Goal: Task Accomplishment & Management: Complete application form

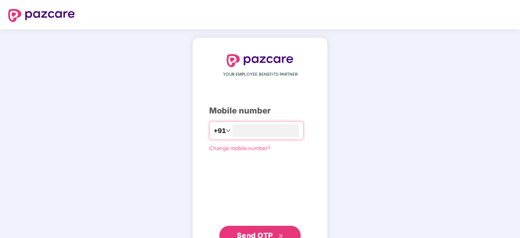
scroll to position [31, 0]
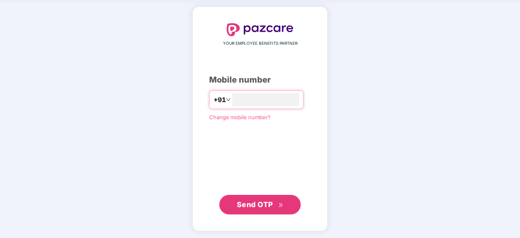
type input "**********"
click at [252, 200] on span "Send OTP" at bounding box center [255, 204] width 36 height 9
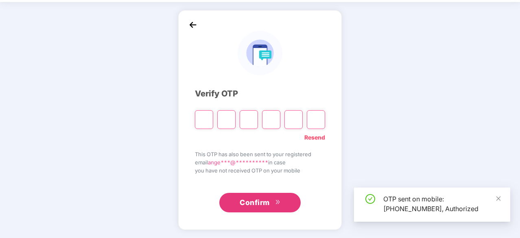
scroll to position [27, 0]
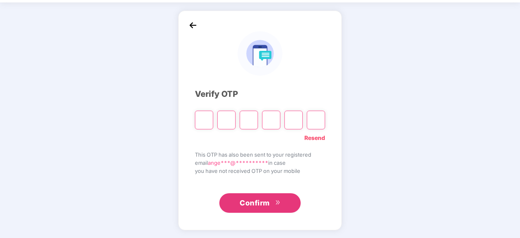
paste input "*"
type input "*"
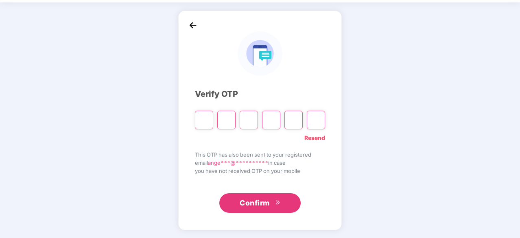
type input "*"
click at [206, 120] on input "*" at bounding box center [204, 120] width 18 height 19
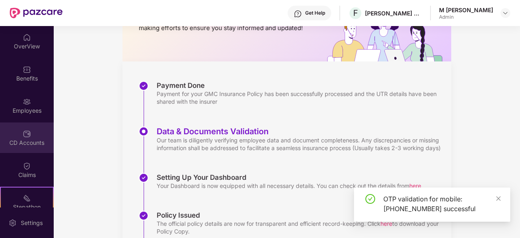
scroll to position [75, 0]
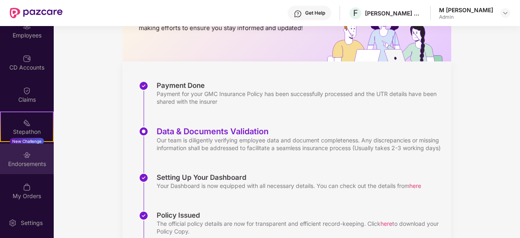
click at [25, 161] on div "Endorsements" at bounding box center [27, 164] width 54 height 8
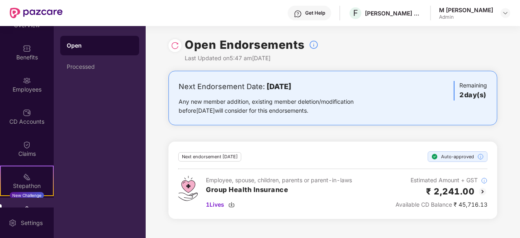
scroll to position [21, 0]
click at [26, 120] on div "CD Accounts" at bounding box center [27, 122] width 54 height 8
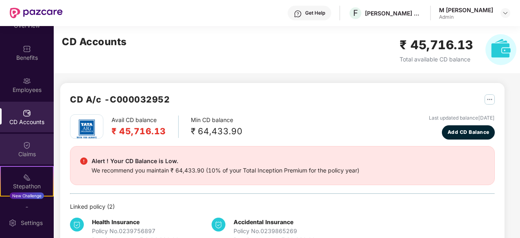
click at [26, 144] on img at bounding box center [27, 145] width 8 height 8
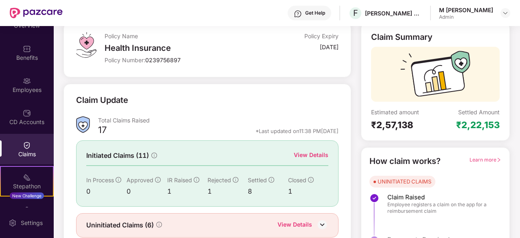
scroll to position [80, 0]
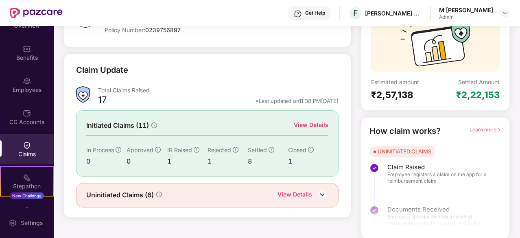
click at [298, 192] on div "View Details" at bounding box center [294, 195] width 35 height 11
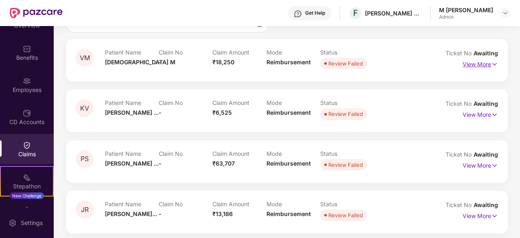
click at [477, 63] on p "View More" at bounding box center [480, 63] width 35 height 11
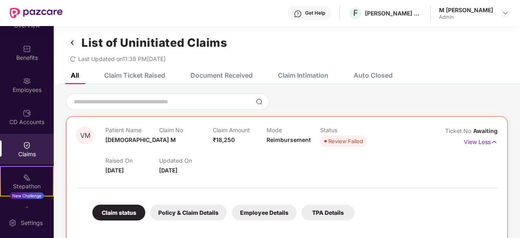
scroll to position [2, 0]
click at [159, 79] on div "Claim Ticket Raised" at bounding box center [128, 75] width 73 height 18
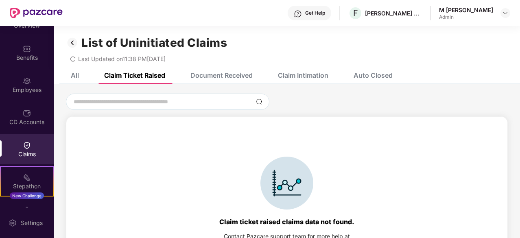
click at [81, 75] on div "All Claim Ticket Raised Document Received Claim Intimation Auto Closed" at bounding box center [226, 75] width 334 height 18
click at [74, 75] on div "All" at bounding box center [75, 75] width 8 height 8
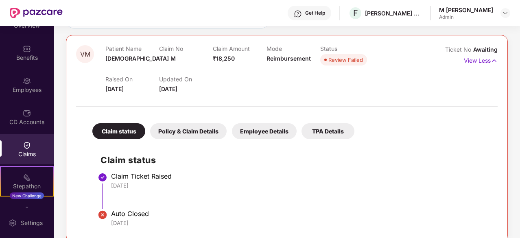
scroll to position [0, 0]
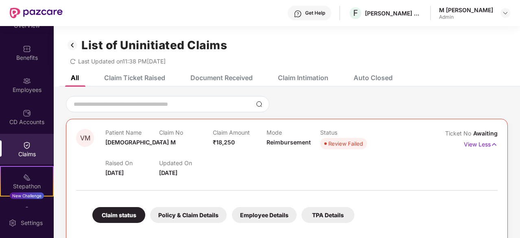
click at [145, 79] on div "Claim Ticket Raised" at bounding box center [134, 78] width 61 height 8
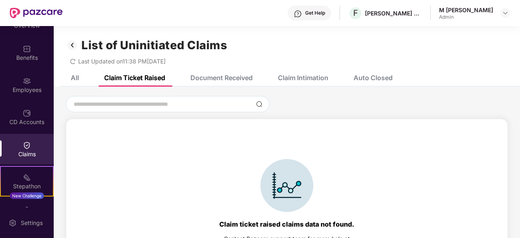
click at [78, 77] on div "All" at bounding box center [75, 78] width 8 height 8
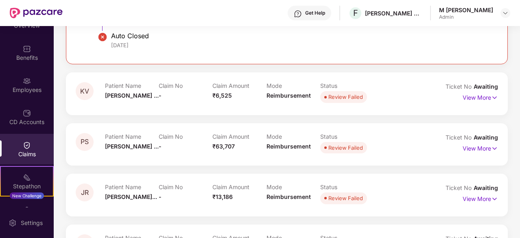
scroll to position [262, 0]
click at [480, 98] on p "View More" at bounding box center [480, 96] width 35 height 11
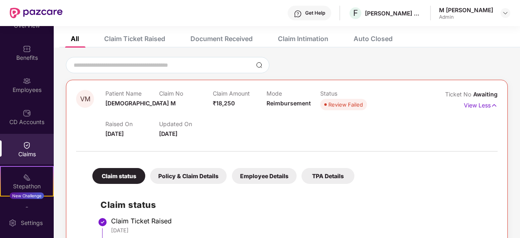
scroll to position [0, 0]
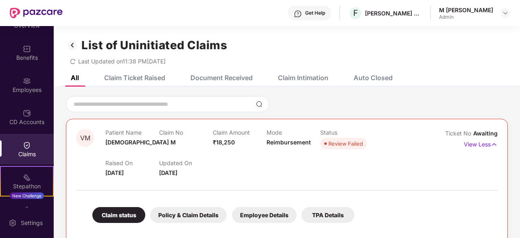
click at [72, 48] on img at bounding box center [72, 45] width 13 height 14
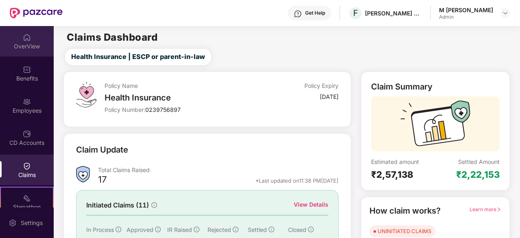
click at [24, 38] on img at bounding box center [27, 37] width 8 height 8
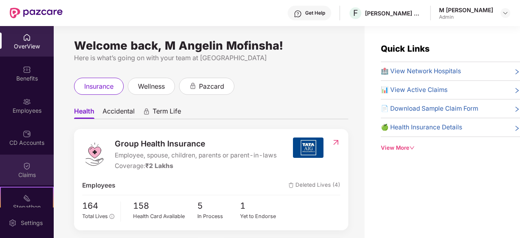
scroll to position [75, 0]
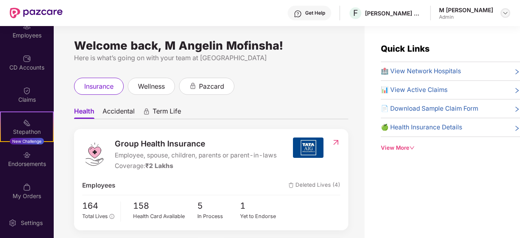
click at [502, 12] on div at bounding box center [505, 13] width 10 height 10
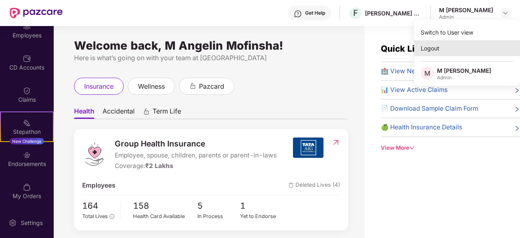
click at [433, 51] on div "Logout" at bounding box center [467, 48] width 106 height 16
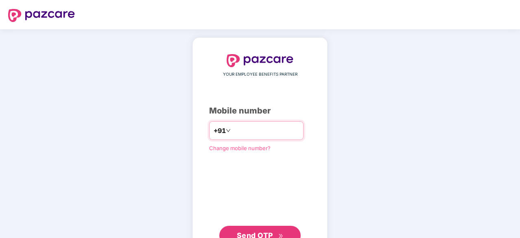
click at [249, 135] on input "number" at bounding box center [265, 130] width 67 height 13
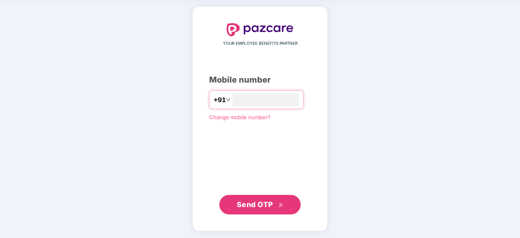
type input "**********"
click at [254, 200] on span "Send OTP" at bounding box center [255, 204] width 36 height 9
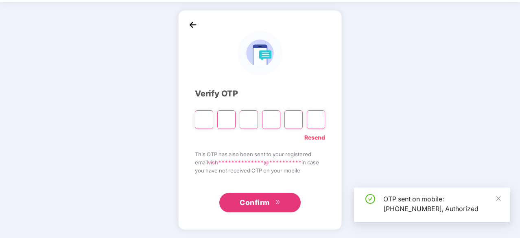
scroll to position [27, 0]
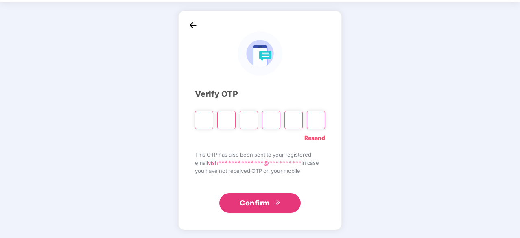
type input "*"
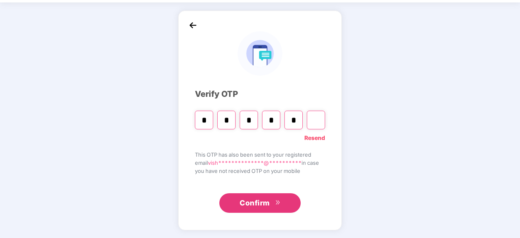
type input "*"
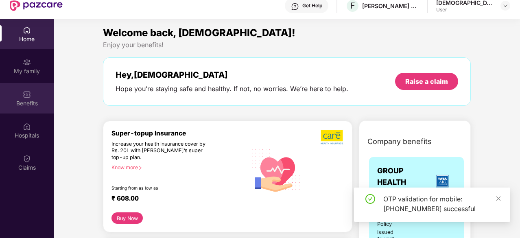
click at [26, 97] on img at bounding box center [27, 94] width 8 height 8
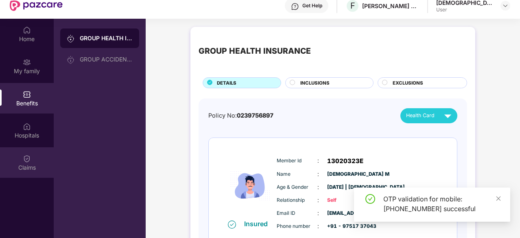
click at [25, 159] on img at bounding box center [27, 159] width 8 height 8
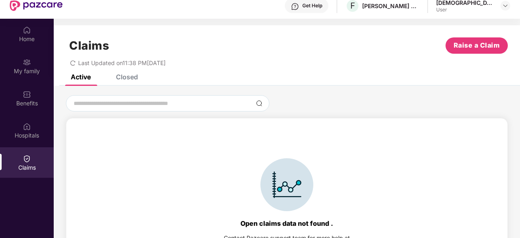
click at [136, 78] on div "Closed" at bounding box center [127, 77] width 22 height 8
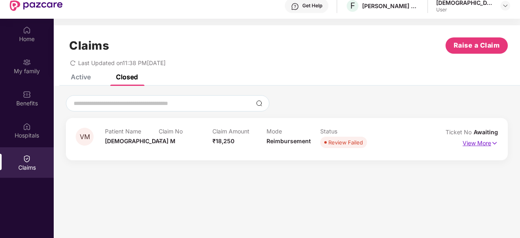
click at [484, 142] on p "View More" at bounding box center [480, 142] width 35 height 11
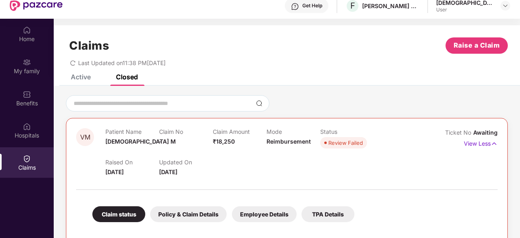
scroll to position [76, 0]
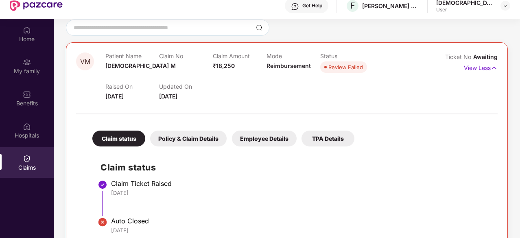
click at [208, 139] on div "Policy & Claim Details" at bounding box center [188, 139] width 76 height 16
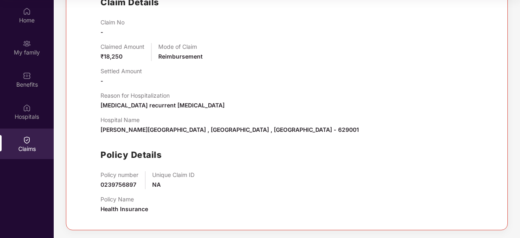
scroll to position [0, 0]
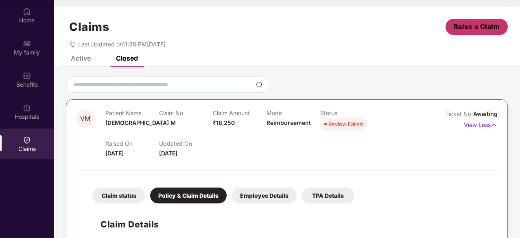
drag, startPoint x: 471, startPoint y: 39, endPoint x: 470, endPoint y: 28, distance: 11.8
click at [470, 28] on div "Claims Raise a Claim Last Updated on 11:38 PM[DATE]" at bounding box center [287, 31] width 466 height 49
click at [470, 28] on span "Raise a Claim" at bounding box center [477, 27] width 46 height 10
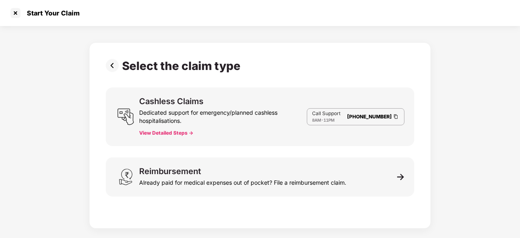
scroll to position [20, 0]
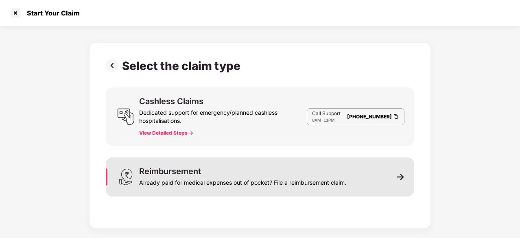
click at [346, 180] on div "Already paid for medical expenses out of pocket? File a reimbursement claim." at bounding box center [242, 180] width 207 height 11
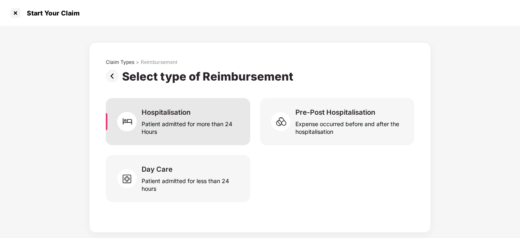
click at [191, 120] on div "Patient admitted for more than 24 Hours" at bounding box center [191, 126] width 99 height 19
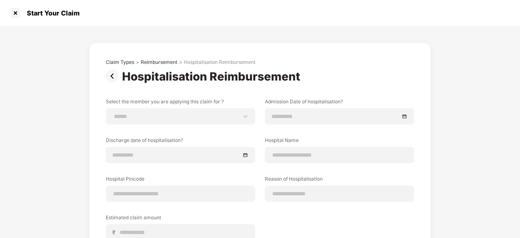
click at [332, 59] on div "Claim Types > Reimbursement > Hospitalisation Reimbursement" at bounding box center [260, 62] width 308 height 7
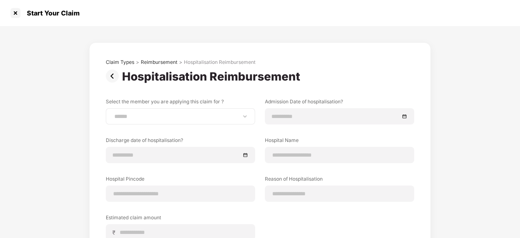
click at [243, 122] on div "**********" at bounding box center [180, 116] width 149 height 16
click at [232, 118] on select "**********" at bounding box center [180, 116] width 135 height 7
select select "**********"
click at [113, 113] on select "**********" at bounding box center [180, 116] width 135 height 7
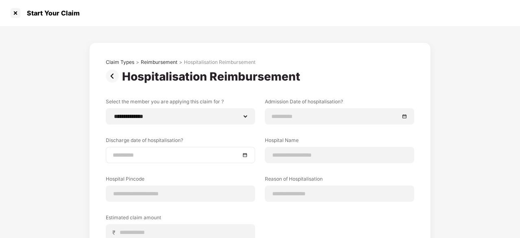
click at [245, 156] on div at bounding box center [180, 155] width 135 height 9
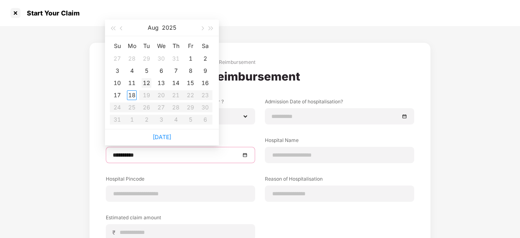
type input "**********"
click at [135, 95] on div "18" at bounding box center [132, 95] width 10 height 10
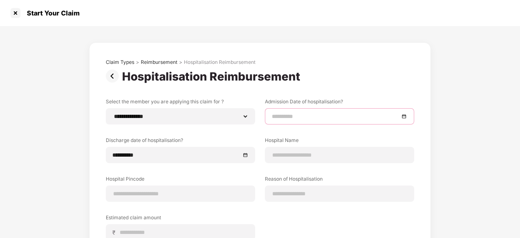
click at [319, 115] on input at bounding box center [335, 116] width 127 height 9
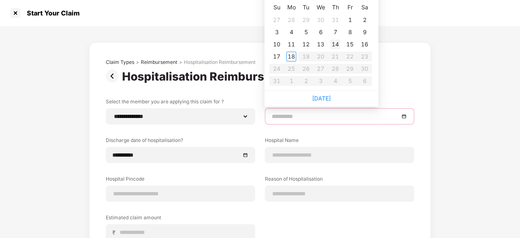
type input "**********"
click at [279, 55] on div "17" at bounding box center [277, 57] width 10 height 10
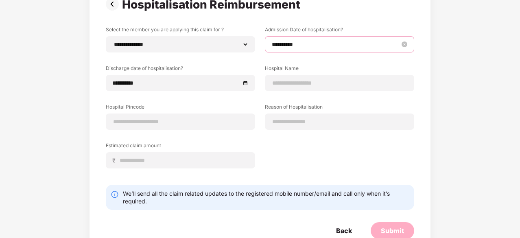
scroll to position [72, 0]
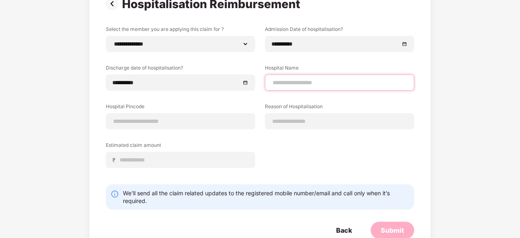
click at [312, 86] on input at bounding box center [339, 83] width 135 height 9
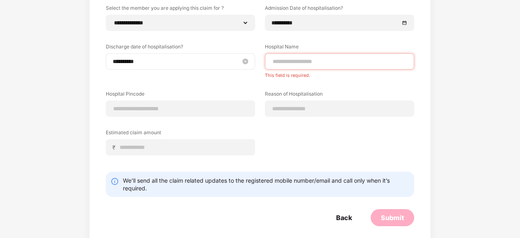
click at [244, 64] on div "**********" at bounding box center [180, 61] width 135 height 9
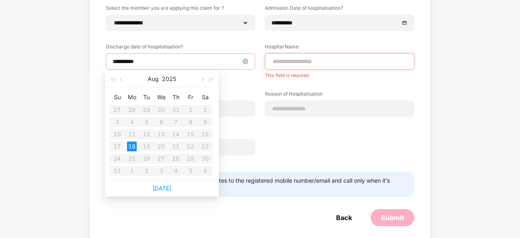
click at [244, 64] on div "**********" at bounding box center [180, 61] width 135 height 9
click at [435, 84] on div "**********" at bounding box center [260, 89] width 520 height 315
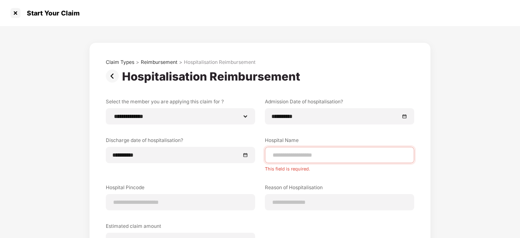
scroll to position [102, 0]
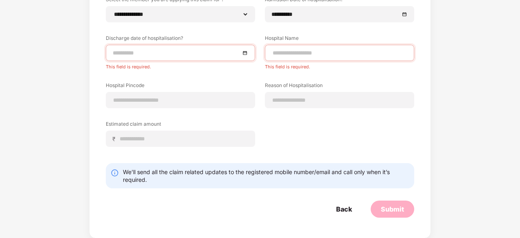
click at [245, 54] on div at bounding box center [180, 52] width 135 height 9
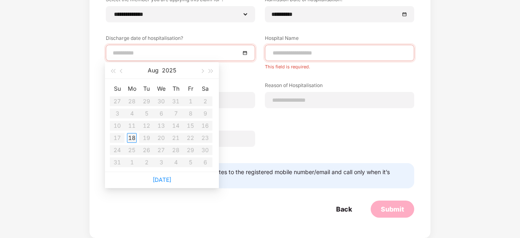
type input "**********"
click at [192, 28] on div "**********" at bounding box center [260, 77] width 308 height 163
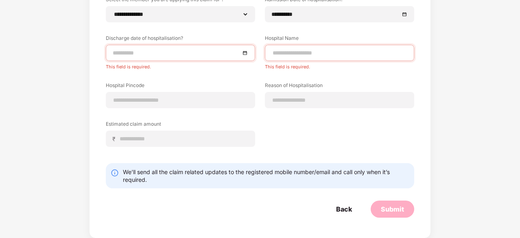
scroll to position [53, 0]
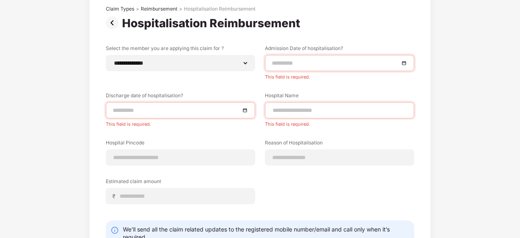
click at [405, 64] on div at bounding box center [339, 63] width 135 height 9
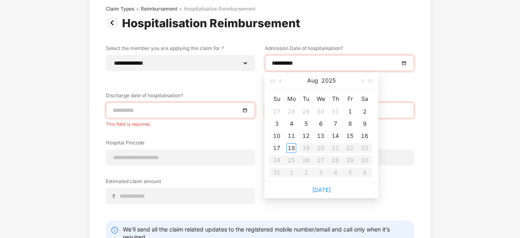
type input "**********"
click at [282, 83] on button "button" at bounding box center [281, 80] width 9 height 16
type input "**********"
click at [334, 137] on div "17" at bounding box center [335, 136] width 10 height 10
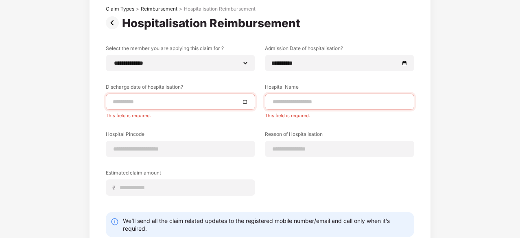
click at [244, 100] on div at bounding box center [180, 101] width 135 height 9
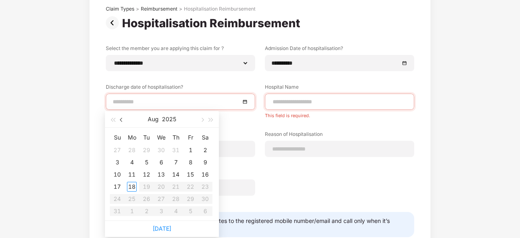
click at [122, 119] on span "button" at bounding box center [122, 120] width 4 height 4
type input "**********"
click at [190, 175] on div "18" at bounding box center [191, 175] width 10 height 10
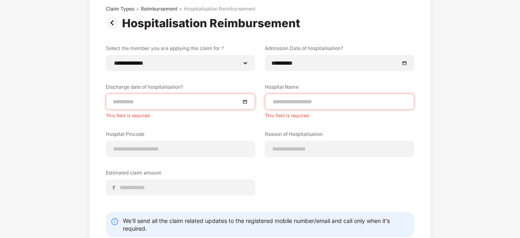
click at [243, 103] on div at bounding box center [180, 101] width 135 height 9
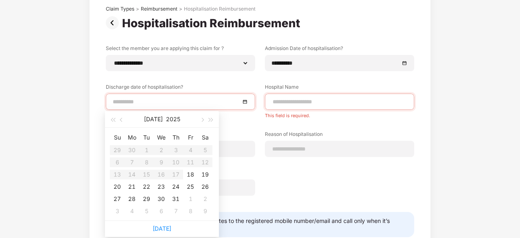
type input "**********"
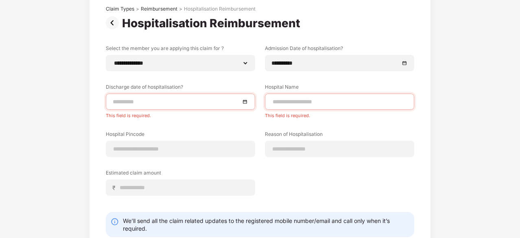
click at [247, 87] on label "Discharge date of hospitalisation?" at bounding box center [180, 88] width 149 height 10
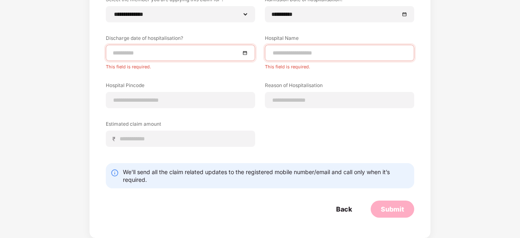
scroll to position [0, 0]
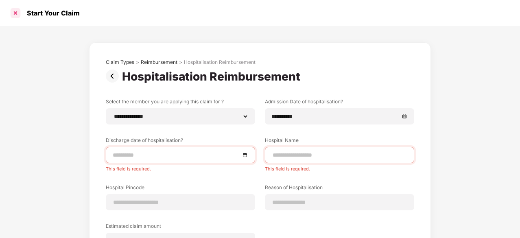
click at [17, 15] on div at bounding box center [15, 13] width 13 height 13
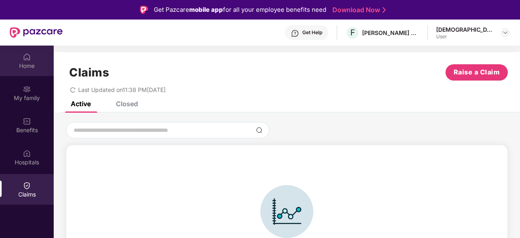
click at [30, 61] on img at bounding box center [27, 57] width 8 height 8
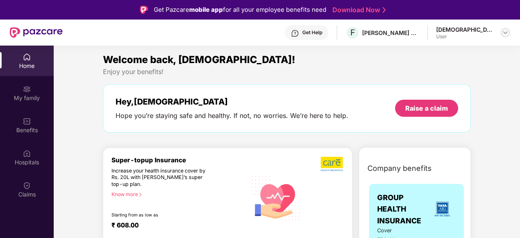
click at [505, 34] on img at bounding box center [505, 32] width 7 height 7
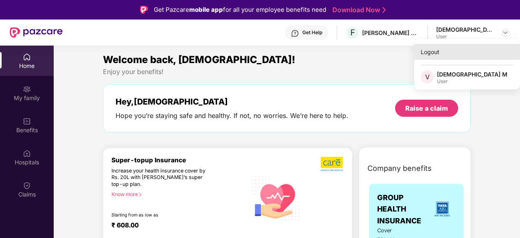
click at [435, 52] on div "Logout" at bounding box center [467, 52] width 106 height 16
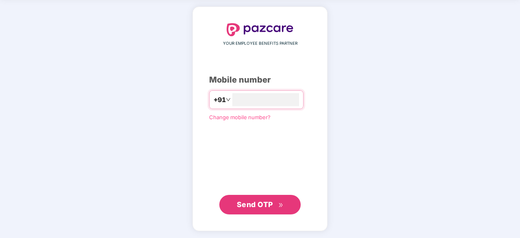
type input "**********"
click at [266, 207] on span "Send OTP" at bounding box center [255, 204] width 36 height 9
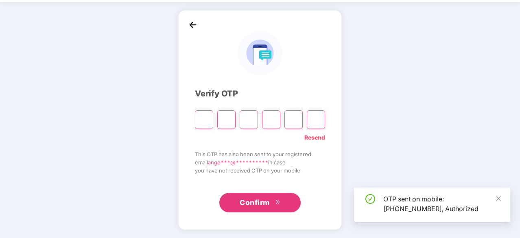
scroll to position [27, 0]
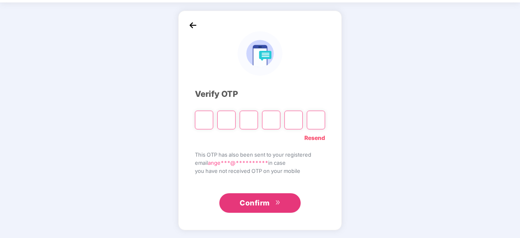
type input "*"
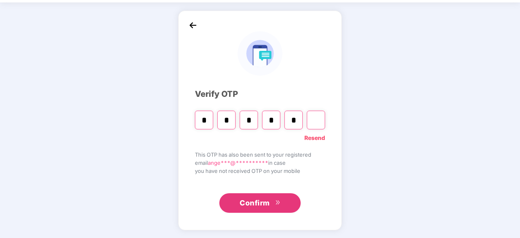
type input "*"
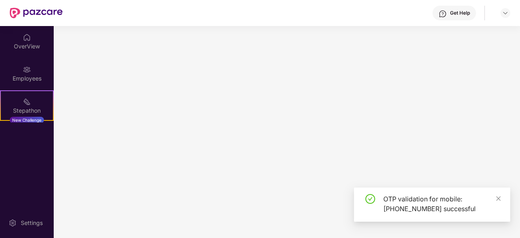
scroll to position [0, 0]
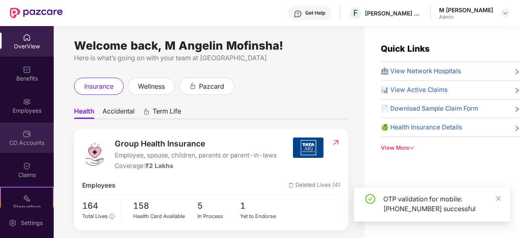
click at [38, 129] on div "CD Accounts" at bounding box center [27, 137] width 54 height 31
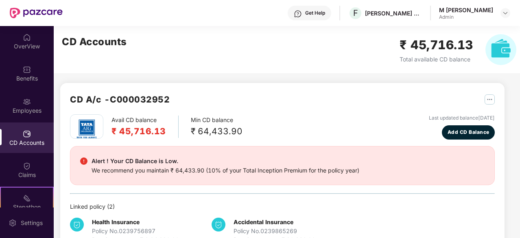
scroll to position [25, 0]
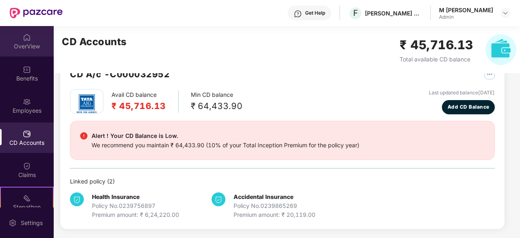
click at [25, 37] on img at bounding box center [27, 37] width 8 height 8
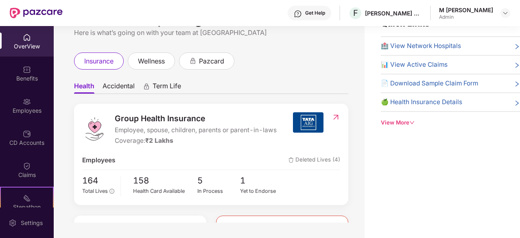
scroll to position [0, 0]
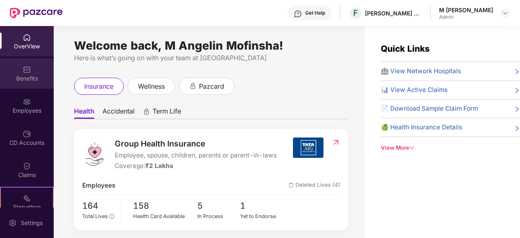
click at [36, 74] on div "Benefits" at bounding box center [27, 78] width 54 height 8
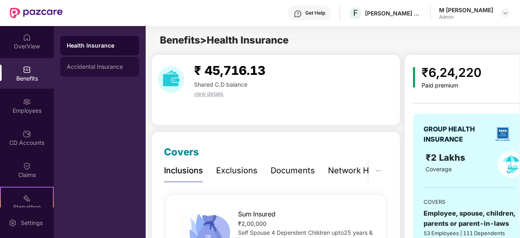
click at [118, 69] on div "Accidental Insurance" at bounding box center [100, 66] width 66 height 7
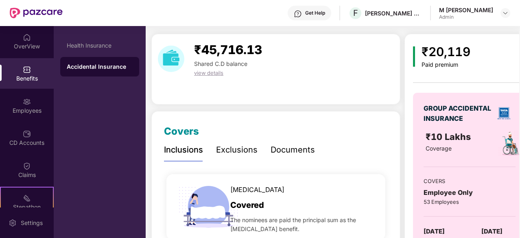
scroll to position [22, 0]
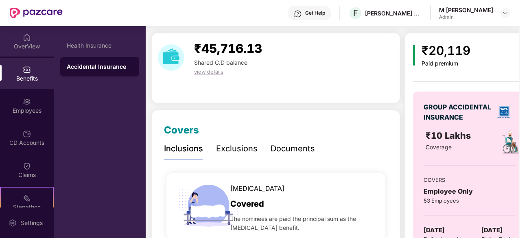
click at [35, 44] on div "OverView" at bounding box center [27, 46] width 54 height 8
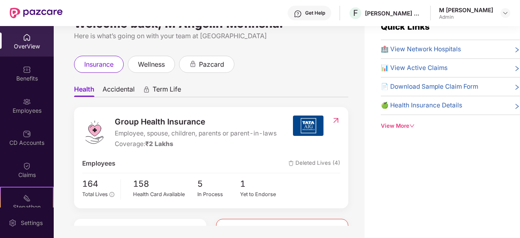
scroll to position [0, 0]
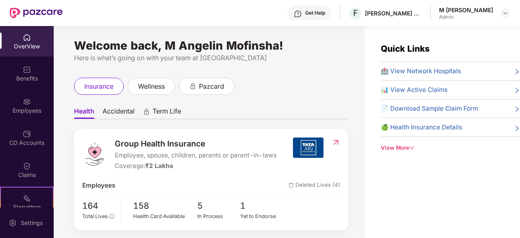
click at [25, 51] on div "OverView" at bounding box center [27, 41] width 54 height 31
